Goal: Information Seeking & Learning: Find specific fact

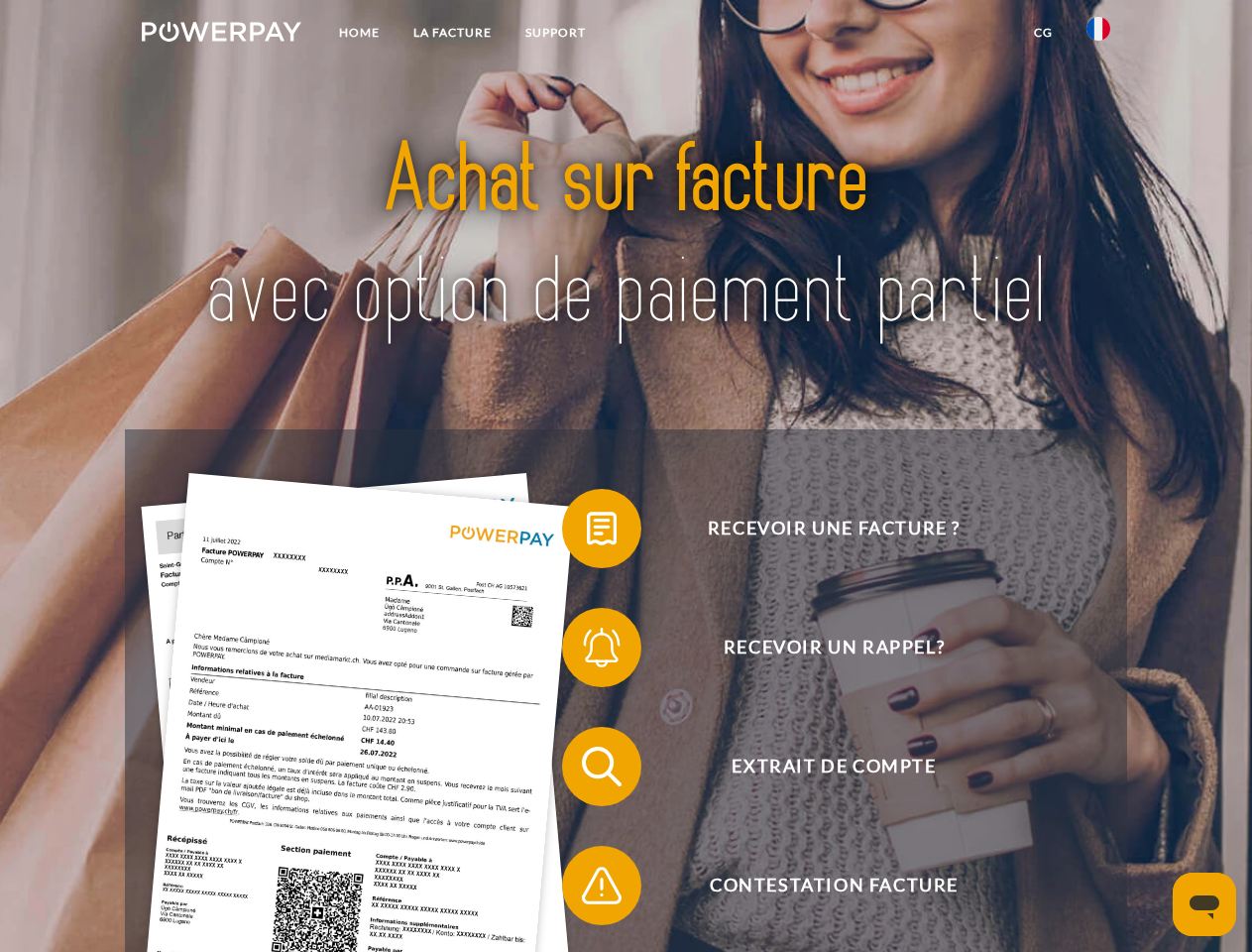
click at [221, 35] on img at bounding box center [222, 32] width 160 height 20
click at [1099, 35] on img at bounding box center [1099, 29] width 24 height 24
click at [1043, 33] on link "CG" at bounding box center [1043, 33] width 53 height 36
click at [587, 532] on span at bounding box center [572, 527] width 99 height 99
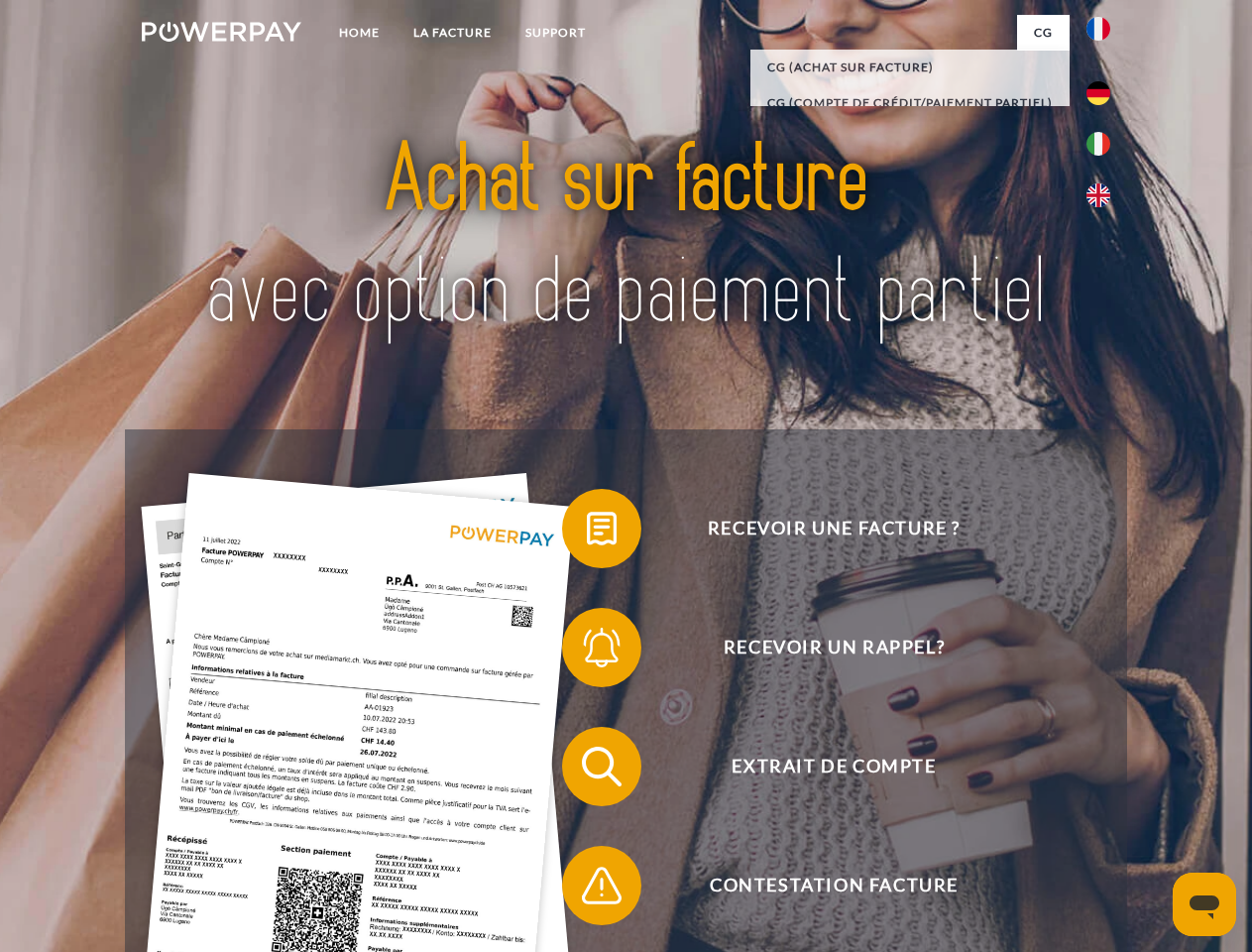
click at [587, 651] on span at bounding box center [572, 646] width 99 height 99
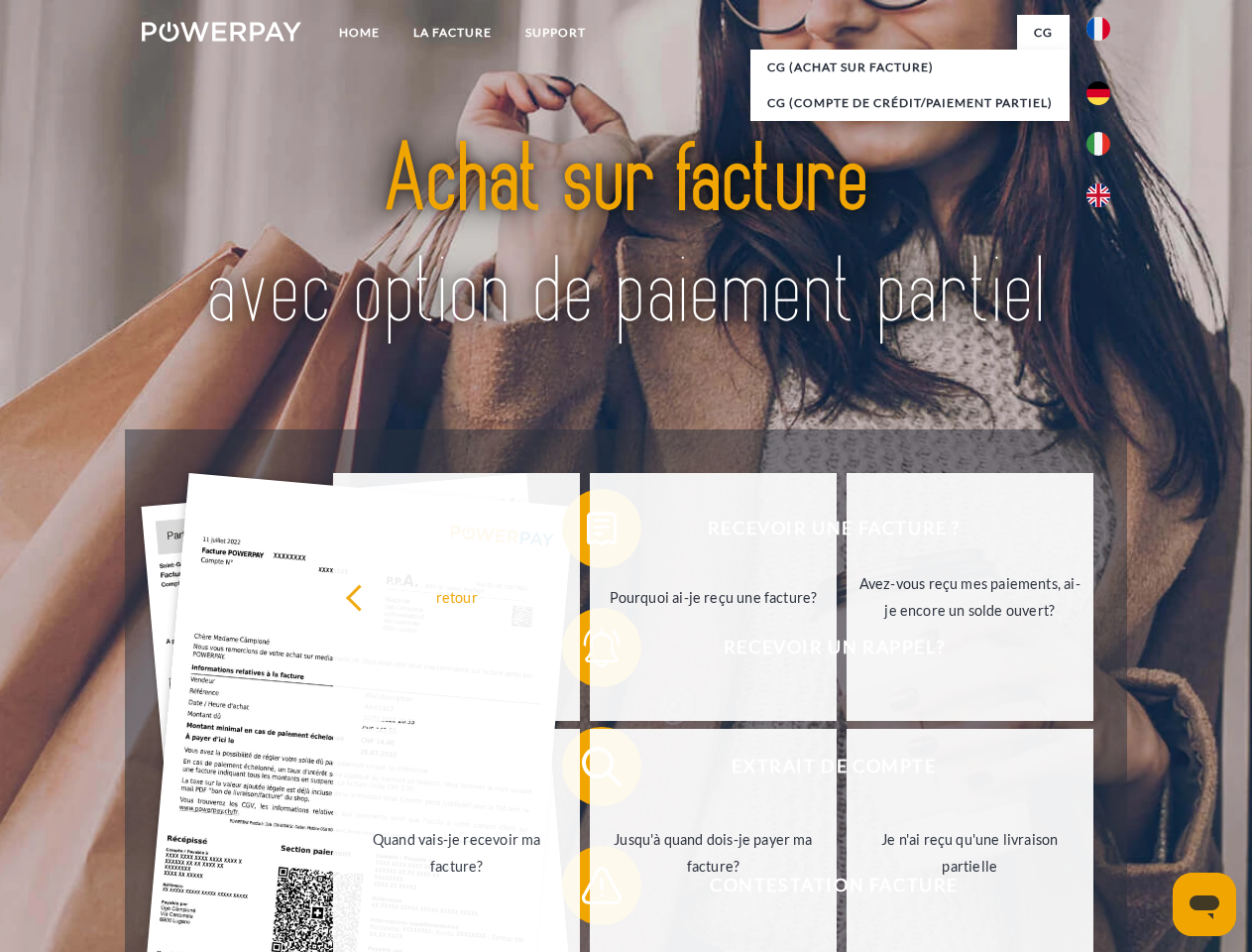
click at [590, 770] on link "Jusqu'à quand dois-je payer ma facture?" at bounding box center [712, 852] width 247 height 248
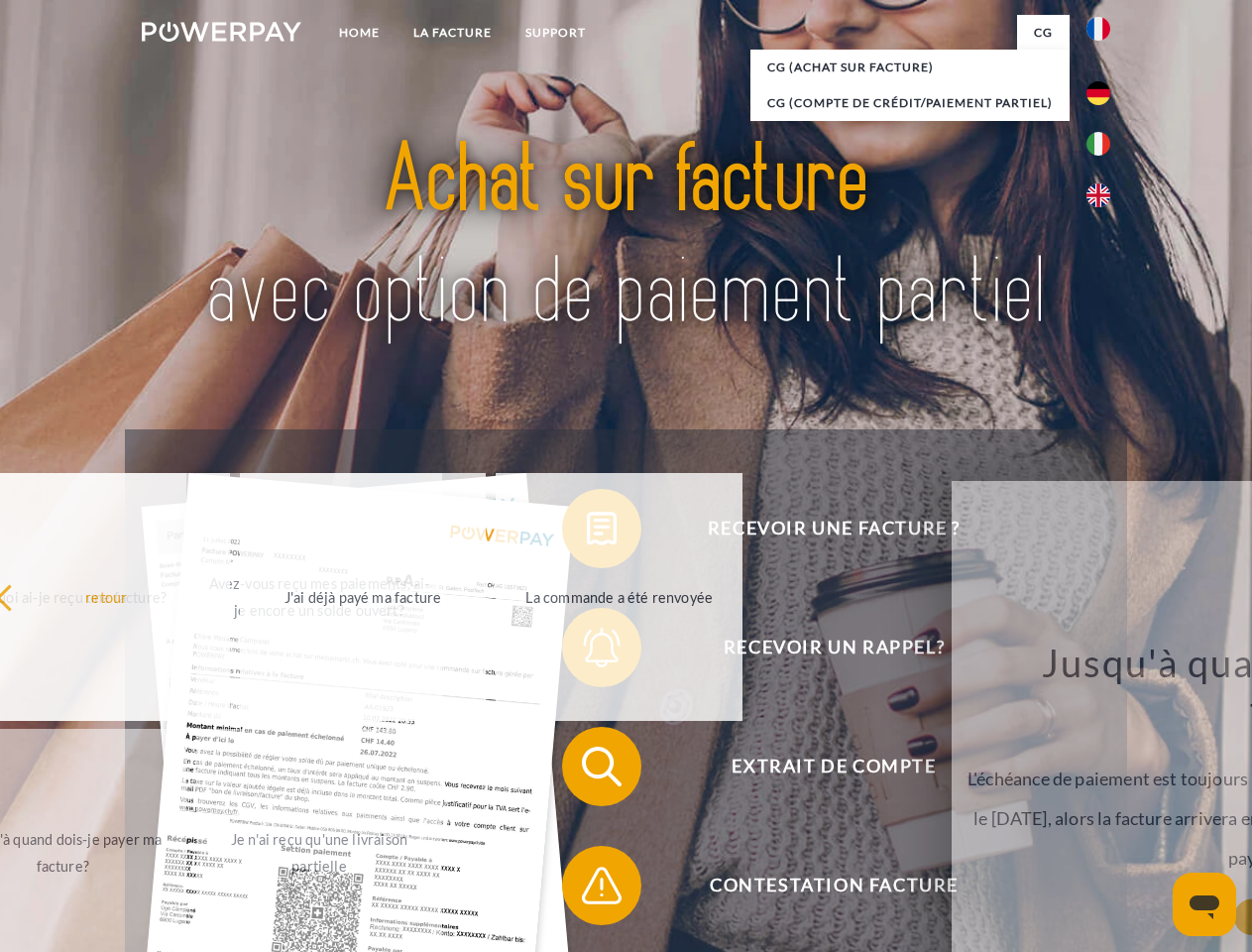
click at [587, 889] on span at bounding box center [572, 885] width 99 height 99
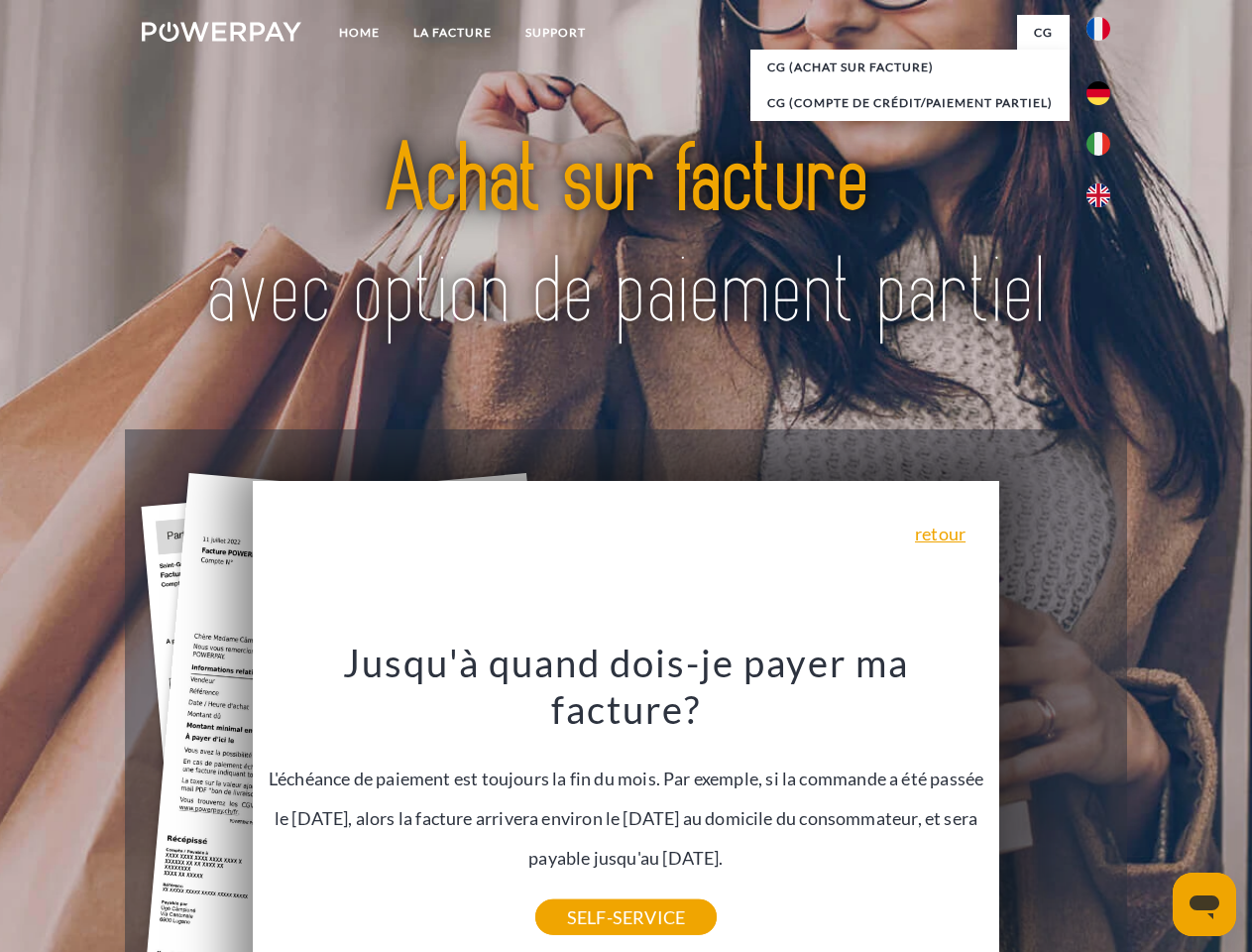
click at [1205, 904] on icon "Ouvrir la fenêtre de messagerie" at bounding box center [1205, 907] width 30 height 24
